Goal: Browse casually

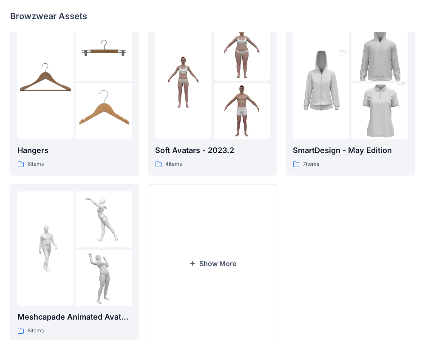
scroll to position [218, 0]
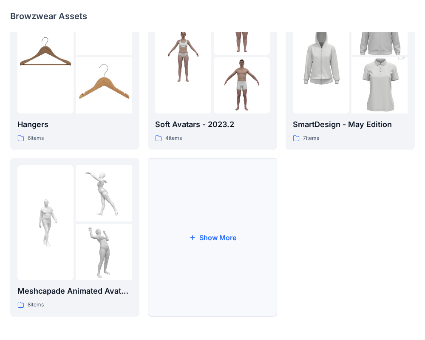
click at [207, 197] on button "Show More" at bounding box center [212, 237] width 129 height 158
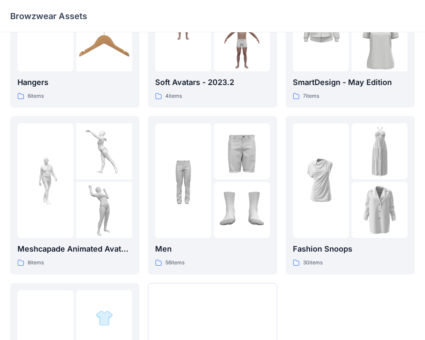
scroll to position [264, 0]
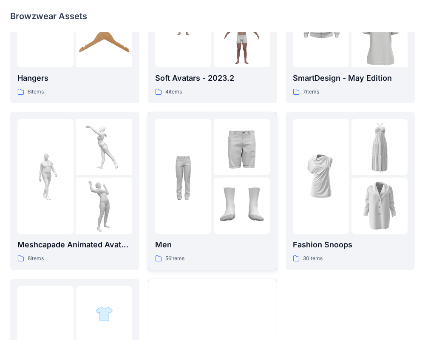
click at [206, 251] on div "Men 56 items" at bounding box center [212, 251] width 115 height 24
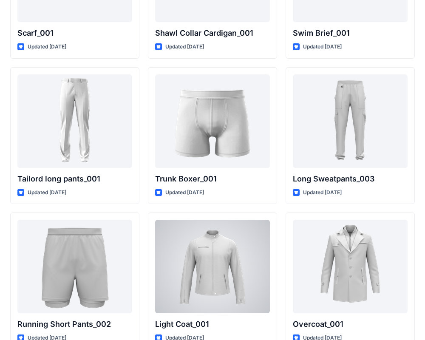
scroll to position [2011, 0]
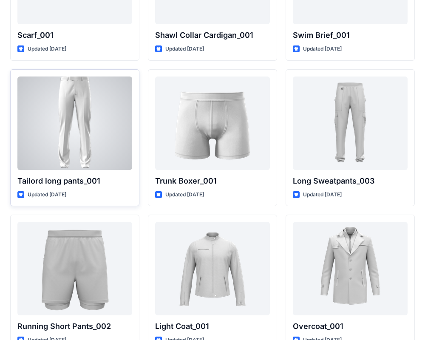
click at [111, 136] on div at bounding box center [74, 122] width 115 height 93
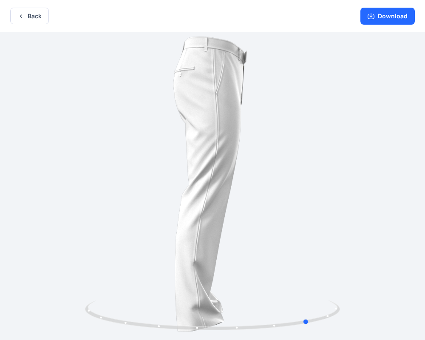
drag, startPoint x: 253, startPoint y: 198, endPoint x: 80, endPoint y: 197, distance: 172.5
click at [80, 197] on div at bounding box center [212, 186] width 425 height 309
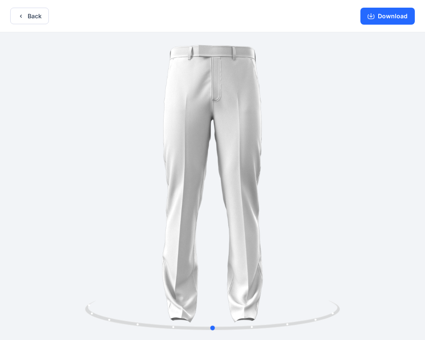
drag, startPoint x: 224, startPoint y: 161, endPoint x: 142, endPoint y: 164, distance: 82.0
click at [142, 164] on div at bounding box center [212, 186] width 425 height 309
click at [27, 14] on button "Back" at bounding box center [29, 16] width 39 height 17
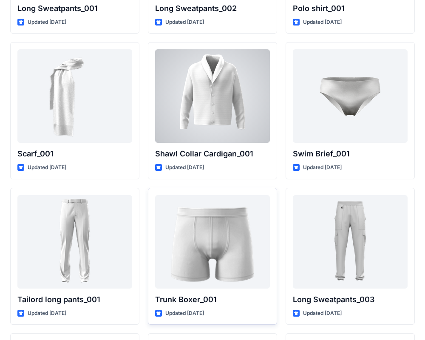
scroll to position [1909, 0]
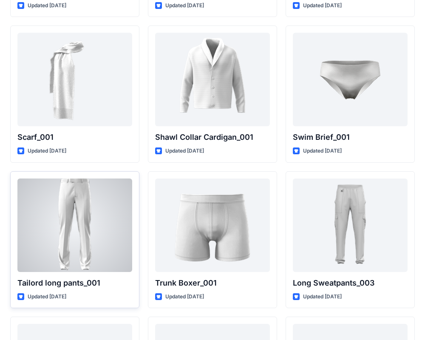
click at [101, 219] on div at bounding box center [74, 224] width 115 height 93
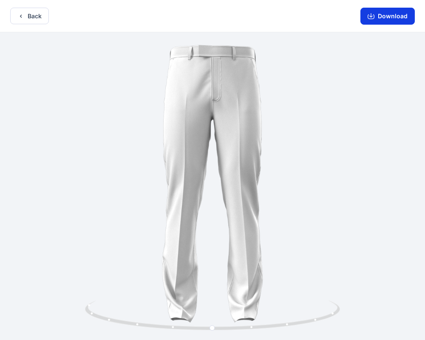
click at [385, 17] on button "Download" at bounding box center [387, 16] width 54 height 17
